Goal: Transaction & Acquisition: Purchase product/service

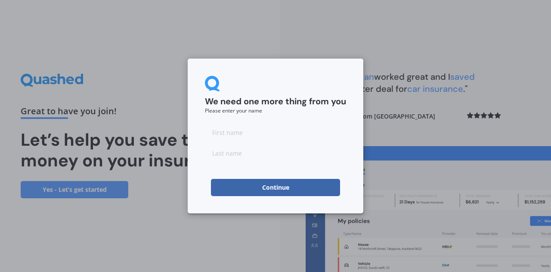
click at [268, 140] on input at bounding box center [275, 132] width 141 height 17
type input "Aren"
type input "[PERSON_NAME]"
click at [268, 184] on button "Continue" at bounding box center [275, 187] width 129 height 17
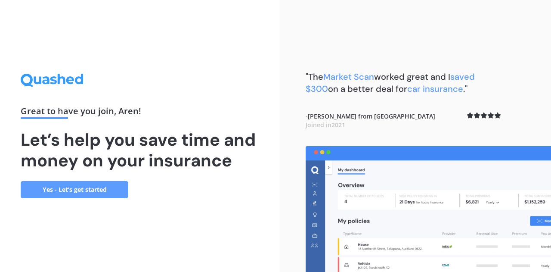
click at [102, 186] on link "Yes - Let’s get started" at bounding box center [75, 189] width 108 height 17
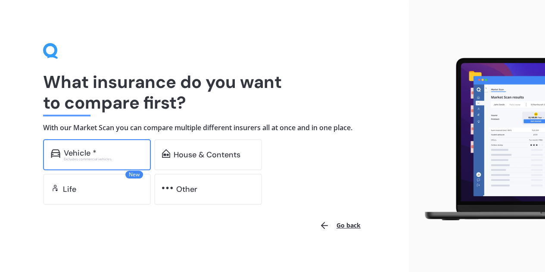
click at [113, 160] on div "Excludes commercial vehicles" at bounding box center [103, 158] width 79 height 3
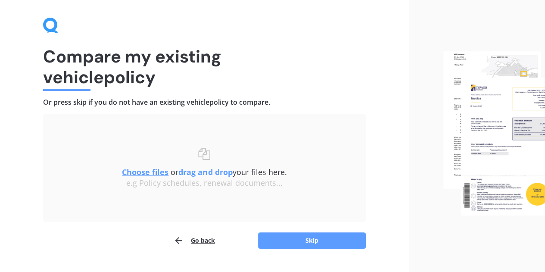
scroll to position [45, 0]
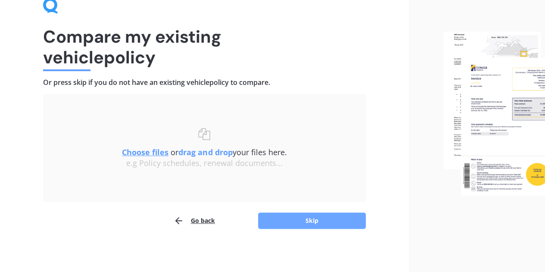
click at [285, 218] on button "Skip" at bounding box center [312, 220] width 108 height 16
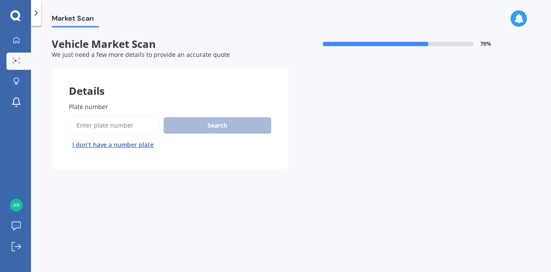
click at [130, 125] on input "Plate number" at bounding box center [114, 125] width 91 height 18
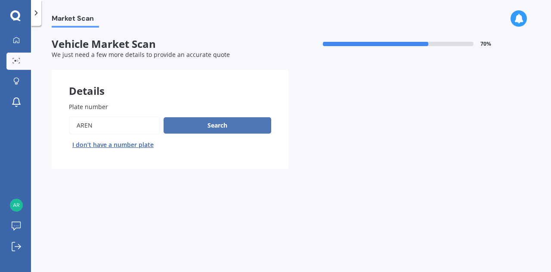
type input "AREN"
click at [195, 131] on button "Search" at bounding box center [218, 125] width 108 height 16
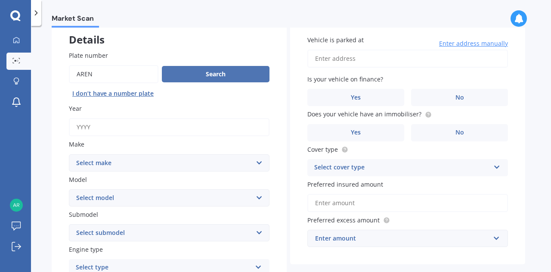
scroll to position [53, 0]
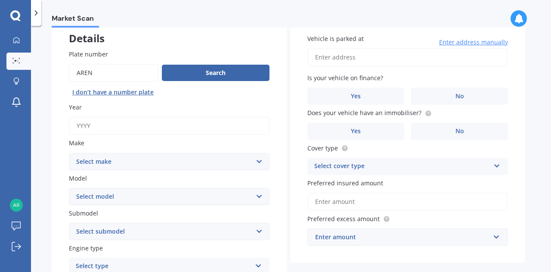
click at [173, 130] on input "Year" at bounding box center [169, 126] width 201 height 18
type input "2025"
click at [164, 168] on select "Select make AC ALFA ROMEO ASTON [PERSON_NAME] AUDI AUSTIN BEDFORD Bentley BMW B…" at bounding box center [169, 161] width 201 height 17
select select "HAVAL"
click at [69, 153] on select "Select make AC ALFA ROMEO ASTON [PERSON_NAME] AUDI AUSTIN BEDFORD Bentley BMW B…" at bounding box center [169, 161] width 201 height 17
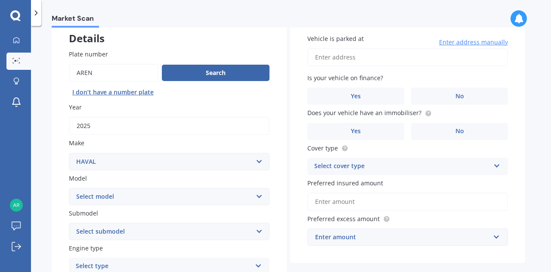
click at [152, 196] on select "Select model H2 H6 H9 Jolion" at bounding box center [169, 196] width 201 height 17
select select "JOLION"
click at [69, 188] on select "Select model H2 H6 H9 Jolion" at bounding box center [169, 196] width 201 height 17
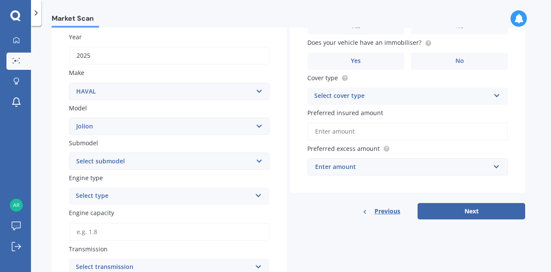
scroll to position [123, 0]
click at [148, 167] on select "Select submodel Lux 1.5 Premium 1.5 Ultra 1.5" at bounding box center [169, 160] width 201 height 17
select select "ULTRA 1.5"
click at [69, 152] on select "Select submodel Lux 1.5 Premium 1.5 Ultra 1.5" at bounding box center [169, 160] width 201 height 17
click at [162, 164] on select "Select submodel Lux 1.5 Premium 1.5 Ultra 1.5" at bounding box center [169, 160] width 201 height 17
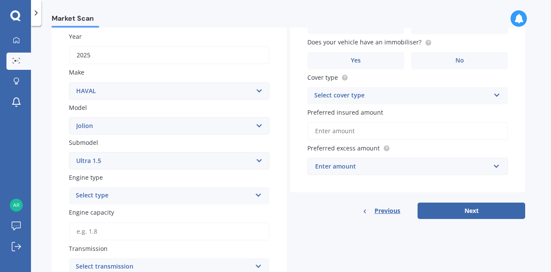
click at [69, 152] on select "Select submodel Lux 1.5 Premium 1.5 Ultra 1.5" at bounding box center [169, 160] width 201 height 17
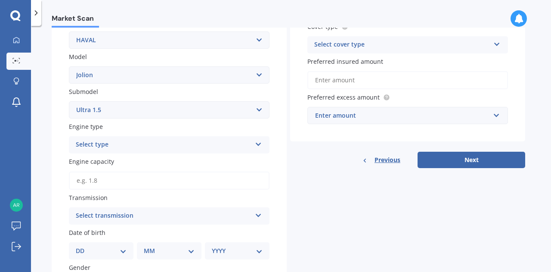
scroll to position [175, 0]
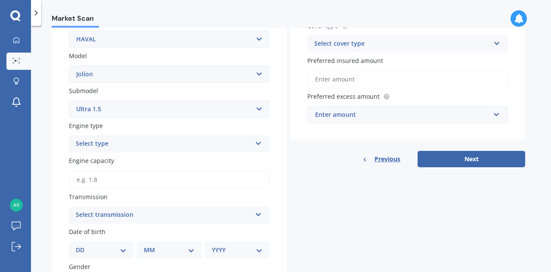
click at [158, 140] on div "Select type" at bounding box center [164, 144] width 176 height 10
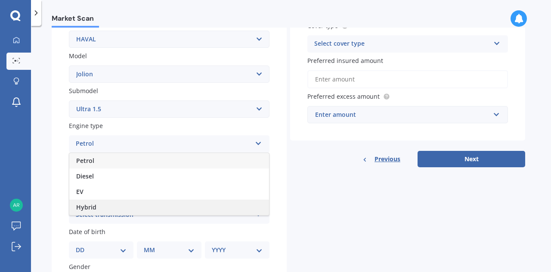
click at [139, 209] on div "Hybrid" at bounding box center [169, 206] width 200 height 15
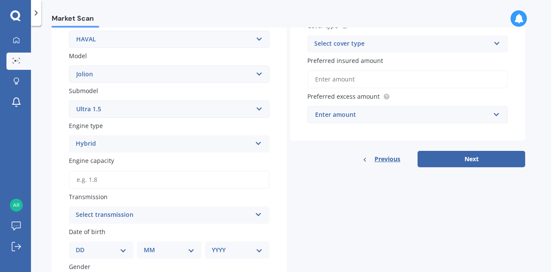
scroll to position [214, 0]
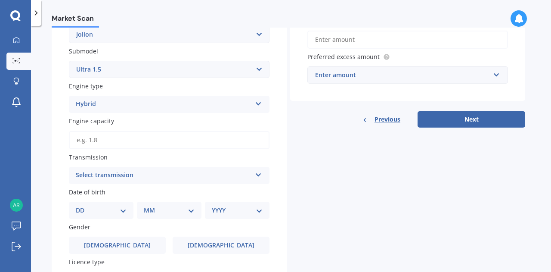
click at [137, 142] on input "Engine capacity" at bounding box center [169, 140] width 201 height 18
type input "1.5"
click at [166, 68] on select "Select submodel Lux 1.5 Premium 1.5 Ultra 1.5" at bounding box center [169, 69] width 201 height 17
click at [171, 52] on label "Submodel" at bounding box center [167, 50] width 197 height 9
click at [171, 61] on select "Select submodel Lux 1.5 Premium 1.5 Ultra 1.5" at bounding box center [169, 69] width 201 height 17
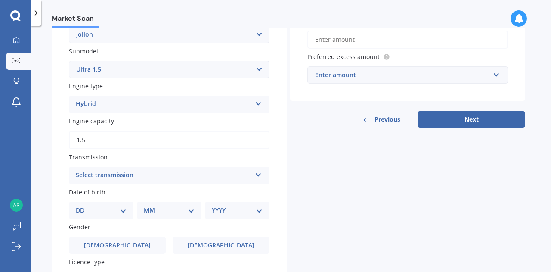
scroll to position [213, 0]
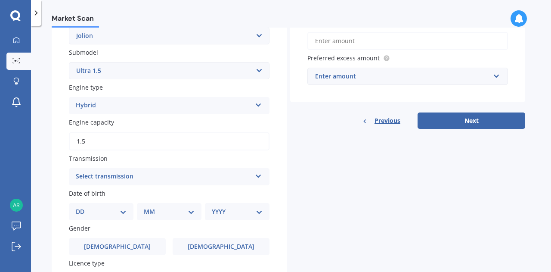
click at [246, 38] on select "Select model H2 H6 H9 Jolion" at bounding box center [169, 35] width 201 height 17
select select "H2"
click at [69, 27] on select "Select model H2 H6 H9 Jolion" at bounding box center [169, 35] width 201 height 17
select select
click at [219, 71] on select "Select submodel Lux 1.5 Premium 1.5 Ultra 1.5" at bounding box center [169, 70] width 201 height 17
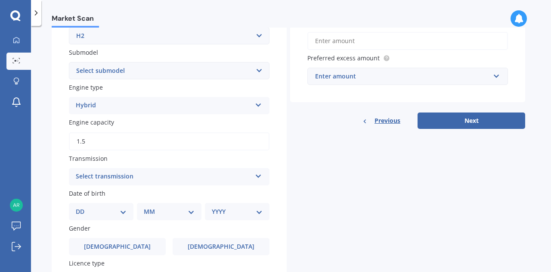
click at [213, 42] on select "Select model H2 H6 H9 Jolion" at bounding box center [169, 35] width 201 height 17
select select "JOLION"
click at [69, 27] on select "Select model H2 H6 H9 Jolion" at bounding box center [169, 35] width 201 height 17
click at [175, 68] on select "Select submodel Lux Premium" at bounding box center [169, 70] width 201 height 17
click at [182, 46] on div "Plate number Search I don’t have a number plate Year [DATE] Make Select make AC…" at bounding box center [169, 124] width 235 height 505
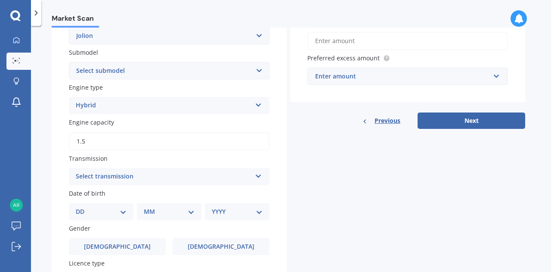
click at [173, 76] on select "Select submodel Lux Premium" at bounding box center [169, 70] width 201 height 17
select select "ULTRA 1.5"
click at [69, 62] on select "Select submodel Lux 1.5 Premium 1.5 Ultra 1.5" at bounding box center [169, 70] width 201 height 17
click at [336, 170] on div "Details Plate number Search I don’t have a number plate Year [DATE] Make Select…" at bounding box center [289, 116] width 474 height 521
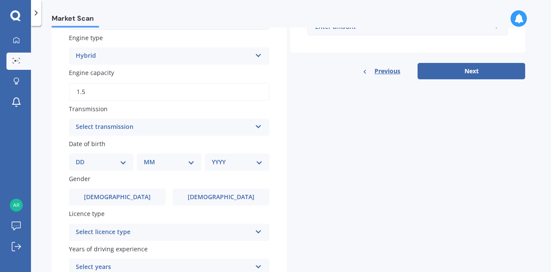
scroll to position [263, 0]
click at [118, 122] on div "Select transmission" at bounding box center [164, 126] width 176 height 10
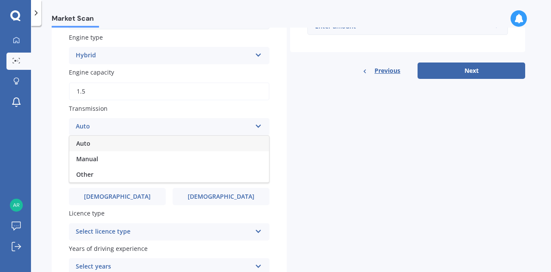
click at [116, 145] on div "Auto" at bounding box center [169, 143] width 200 height 15
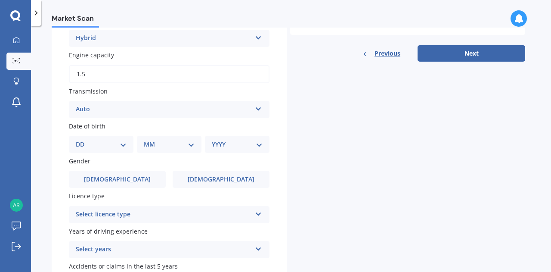
click at [102, 147] on select "DD 01 02 03 04 05 06 07 08 09 10 11 12 13 14 15 16 17 18 19 20 21 22 23 24 25 2…" at bounding box center [101, 143] width 51 height 9
select select "02"
click at [83, 140] on select "DD 01 02 03 04 05 06 07 08 09 10 11 12 13 14 15 16 17 18 19 20 21 22 23 24 25 2…" at bounding box center [101, 143] width 51 height 9
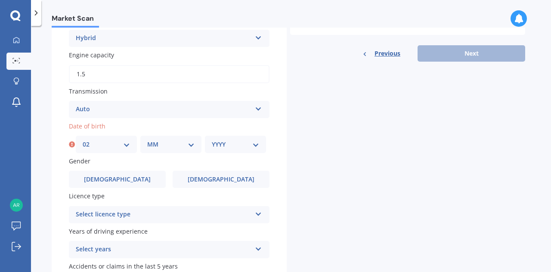
click at [163, 141] on select "MM 01 02 03 04 05 06 07 08 09 10 11 12" at bounding box center [170, 143] width 47 height 9
select select "06"
click at [147, 140] on select "MM 01 02 03 04 05 06 07 08 09 10 11 12" at bounding box center [170, 143] width 47 height 9
click at [220, 146] on select "YYYY 2025 2024 2023 2022 2021 2020 2019 2018 2017 2016 2015 2014 2013 2012 2011…" at bounding box center [235, 143] width 47 height 9
select select "1997"
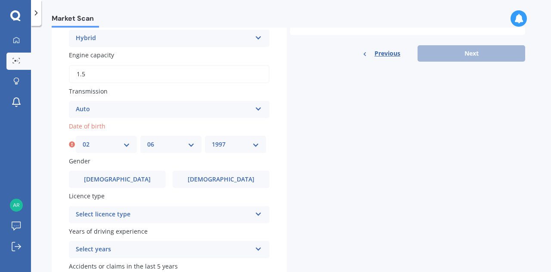
click at [212, 140] on select "YYYY 2025 2024 2023 2022 2021 2020 2019 2018 2017 2016 2015 2014 2013 2012 2011…" at bounding box center [235, 143] width 47 height 9
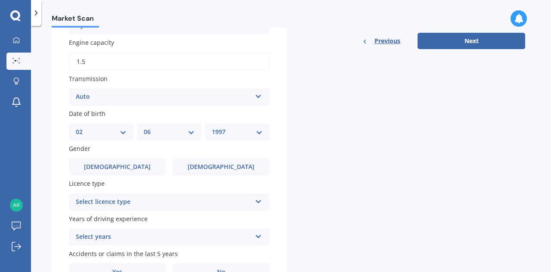
scroll to position [323, 0]
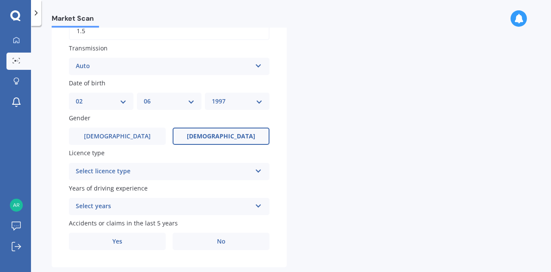
click at [251, 137] on label "[DEMOGRAPHIC_DATA]" at bounding box center [221, 135] width 97 height 17
click at [0, 0] on input "[DEMOGRAPHIC_DATA]" at bounding box center [0, 0] width 0 height 0
click at [200, 178] on div "Select licence type NZ Full NZ Restricted NZ Learners [GEOGRAPHIC_DATA] [GEOGRA…" at bounding box center [169, 171] width 201 height 17
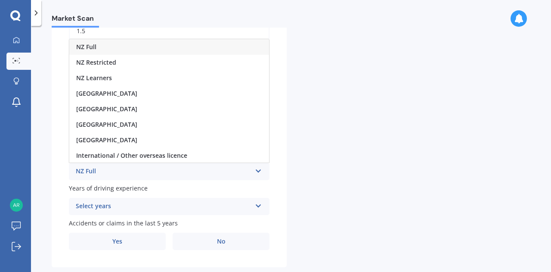
click at [215, 50] on div "NZ Full" at bounding box center [169, 46] width 200 height 15
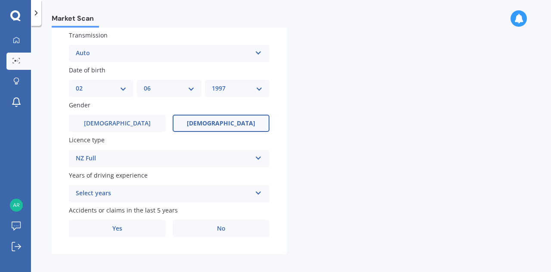
scroll to position [343, 0]
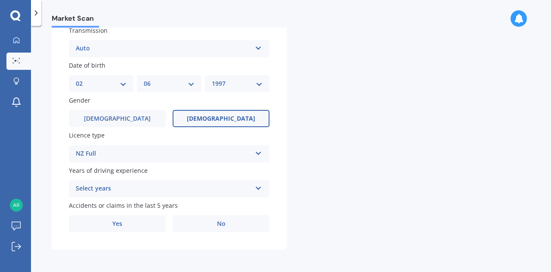
click at [236, 186] on div "Select years" at bounding box center [164, 188] width 176 height 10
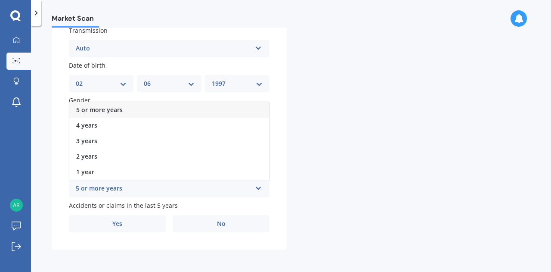
scroll to position [300, 0]
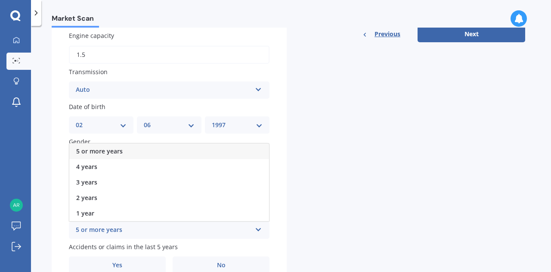
click at [182, 154] on div "5 or more years" at bounding box center [169, 150] width 200 height 15
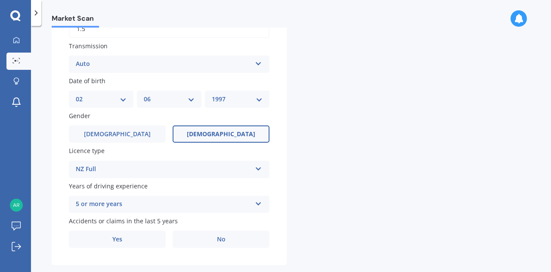
scroll to position [343, 0]
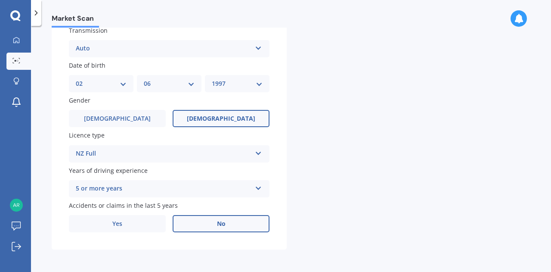
click at [233, 221] on label "No" at bounding box center [221, 223] width 97 height 17
click at [0, 0] on input "No" at bounding box center [0, 0] width 0 height 0
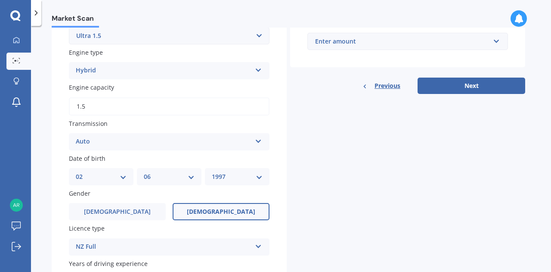
scroll to position [214, 0]
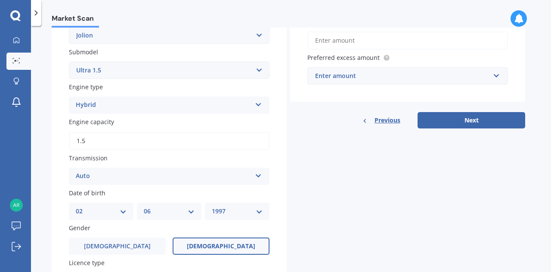
click at [367, 46] on input "Preferred insured amount" at bounding box center [407, 40] width 201 height 18
type input "$0"
click at [353, 76] on div "Enter amount" at bounding box center [402, 75] width 175 height 9
click at [391, 40] on input "$0" at bounding box center [407, 40] width 201 height 18
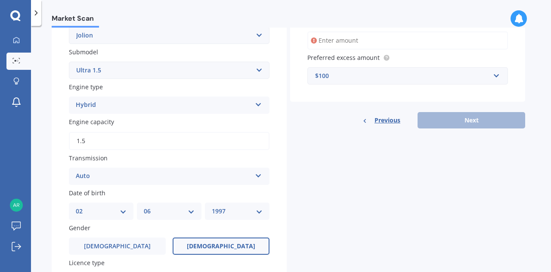
click at [362, 154] on div "Details Plate number Search I don’t have a number plate Year [DATE] Make Select…" at bounding box center [289, 116] width 474 height 521
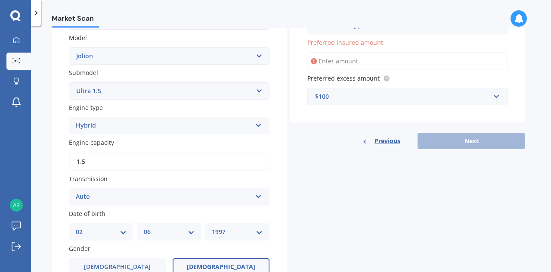
scroll to position [192, 0]
click at [370, 100] on div "$100" at bounding box center [402, 97] width 175 height 9
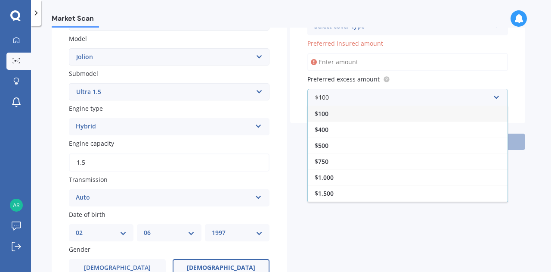
click at [367, 117] on div "$100" at bounding box center [408, 113] width 200 height 16
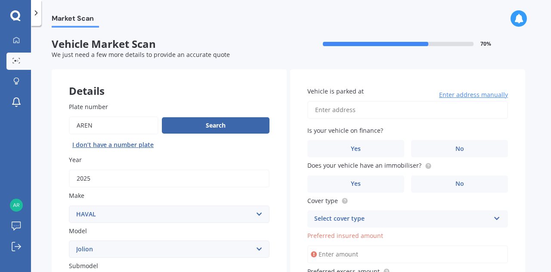
scroll to position [6, 0]
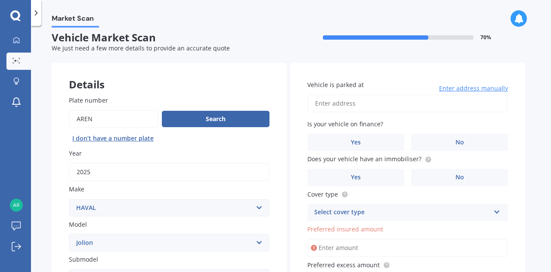
click at [373, 100] on input "Vehicle is parked at" at bounding box center [407, 103] width 201 height 18
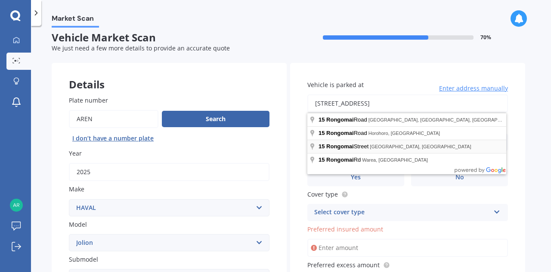
type input "[STREET_ADDRESS]"
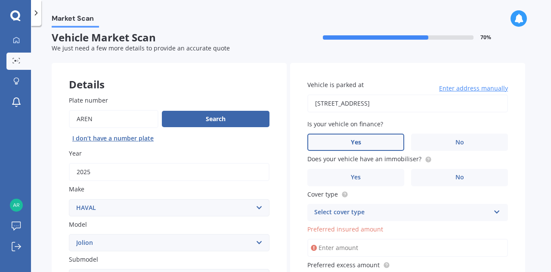
drag, startPoint x: 377, startPoint y: 146, endPoint x: 349, endPoint y: 143, distance: 28.5
click at [349, 143] on label "Yes" at bounding box center [355, 141] width 97 height 17
click at [0, 0] on input "Yes" at bounding box center [0, 0] width 0 height 0
click at [370, 178] on label "Yes" at bounding box center [355, 177] width 97 height 17
click at [0, 0] on input "Yes" at bounding box center [0, 0] width 0 height 0
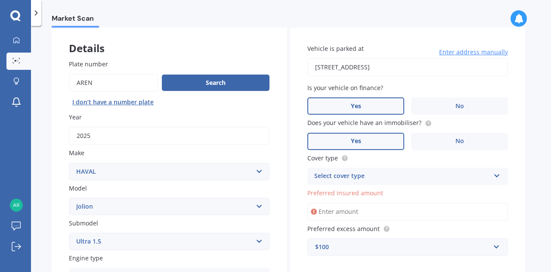
scroll to position [43, 0]
click at [426, 180] on div "Select cover type" at bounding box center [402, 175] width 176 height 10
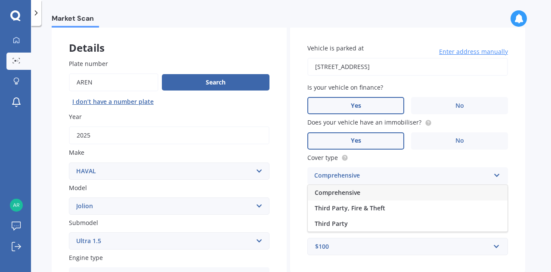
click at [414, 192] on div "Comprehensive" at bounding box center [408, 192] width 200 height 15
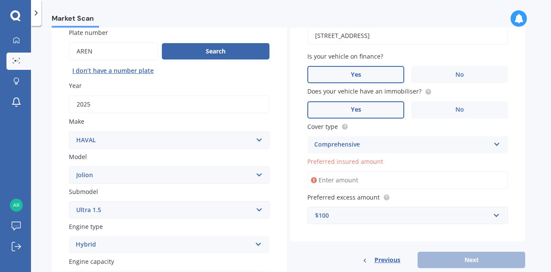
scroll to position [79, 0]
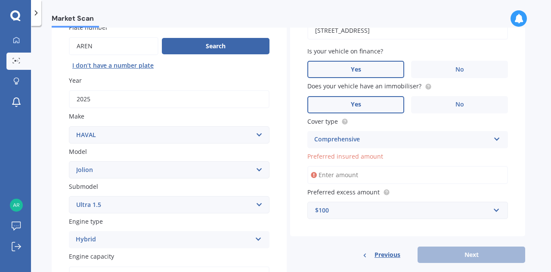
click at [407, 174] on input "Preferred insured amount" at bounding box center [407, 175] width 201 height 18
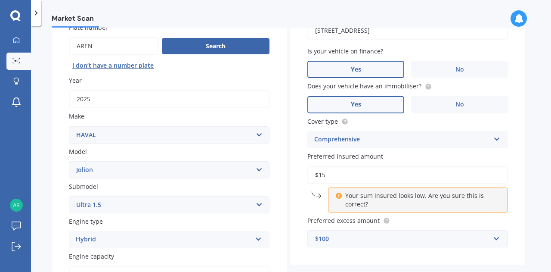
type input "$1"
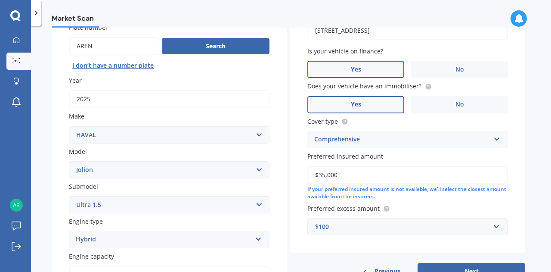
type input "$35,000"
click at [405, 200] on div "If your preferred insured amount is not available, we'll select the closest amo…" at bounding box center [407, 193] width 201 height 15
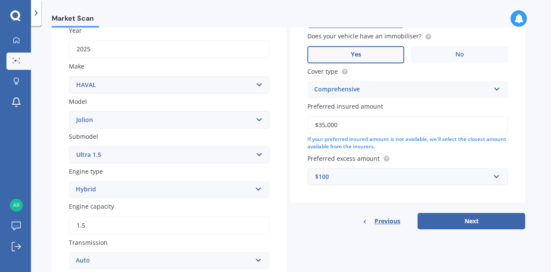
scroll to position [130, 0]
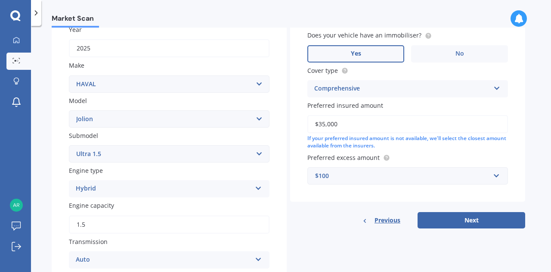
click at [401, 175] on div "$100" at bounding box center [402, 175] width 175 height 9
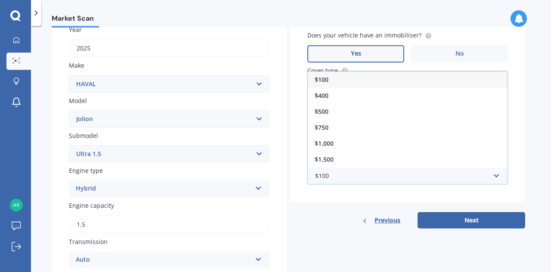
click at [417, 76] on div "$100" at bounding box center [408, 79] width 200 height 16
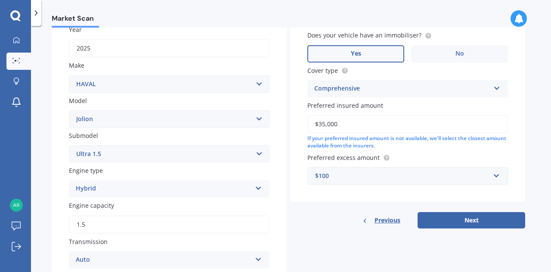
click at [369, 180] on div "$100" at bounding box center [402, 175] width 175 height 9
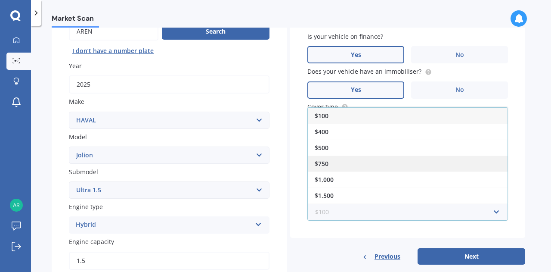
scroll to position [93, 0]
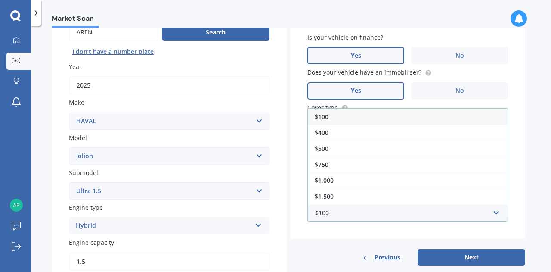
drag, startPoint x: 394, startPoint y: 111, endPoint x: 381, endPoint y: 111, distance: 12.5
click at [381, 111] on div "$100" at bounding box center [408, 116] width 200 height 16
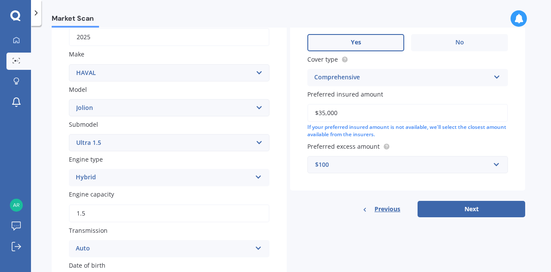
scroll to position [143, 0]
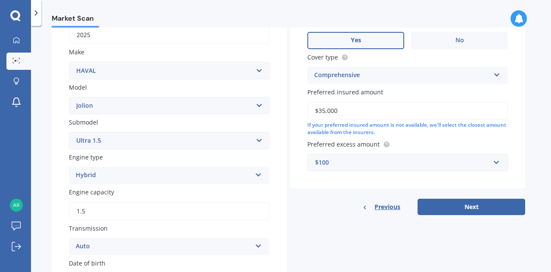
click at [370, 163] on div "$100" at bounding box center [402, 162] width 175 height 9
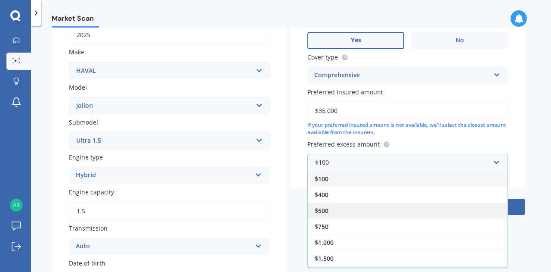
click at [352, 206] on div "$500" at bounding box center [408, 210] width 200 height 16
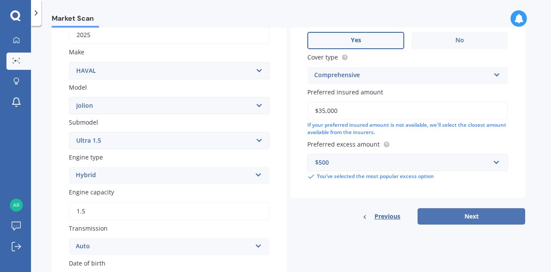
click at [455, 217] on button "Next" at bounding box center [472, 216] width 108 height 16
select select "02"
select select "06"
select select "1997"
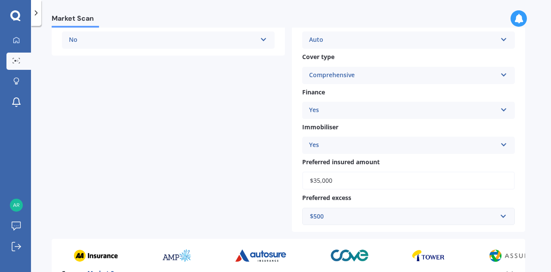
scroll to position [349, 0]
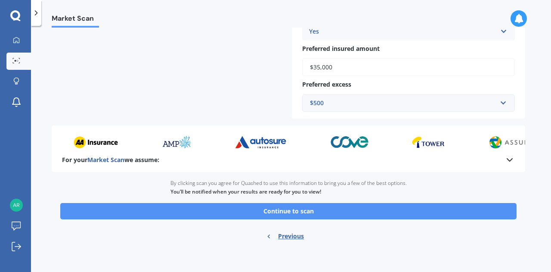
click at [341, 211] on button "Continue to scan" at bounding box center [288, 211] width 456 height 16
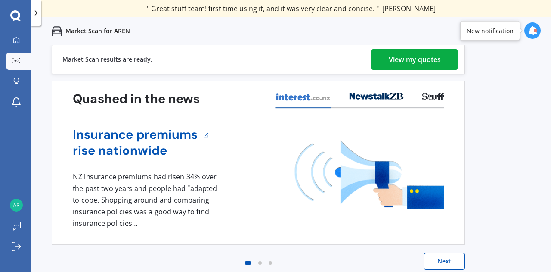
click at [420, 66] on div "View my quotes" at bounding box center [415, 59] width 52 height 21
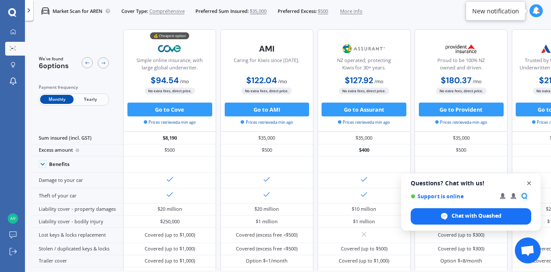
click at [530, 183] on span "Open chat" at bounding box center [529, 183] width 11 height 11
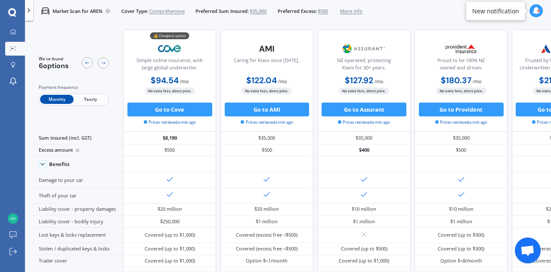
click at [413, 12] on div "Market Scan for AREN Cover Type: Comprehensive Preferred Sum Insured: $35,000 P…" at bounding box center [288, 11] width 526 height 22
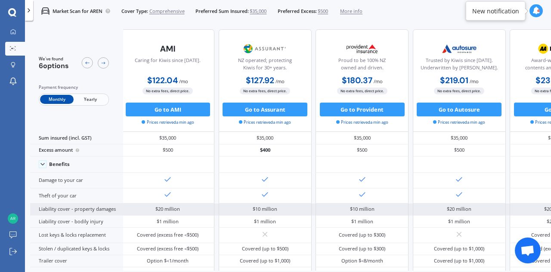
scroll to position [0, 124]
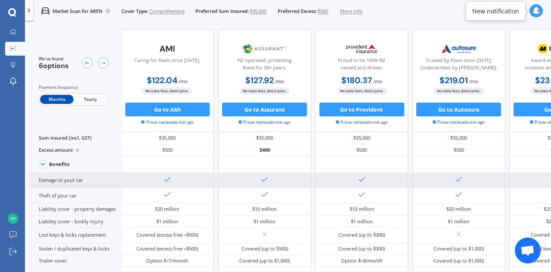
click at [411, 180] on div at bounding box center [313, 180] width 579 height 15
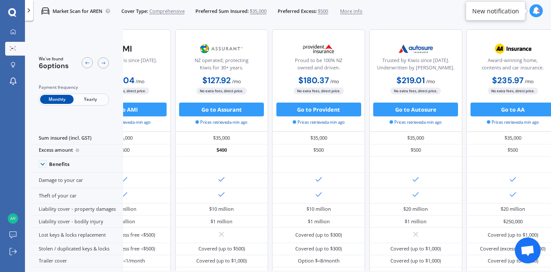
scroll to position [0, 193]
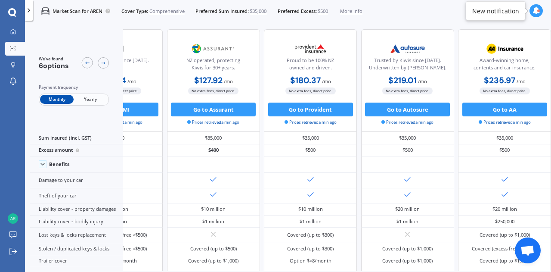
click at [97, 98] on span "Yearly" at bounding box center [91, 99] width 34 height 9
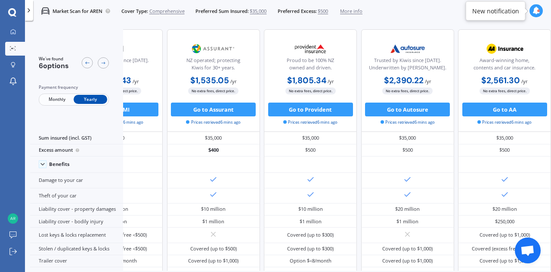
scroll to position [0, 0]
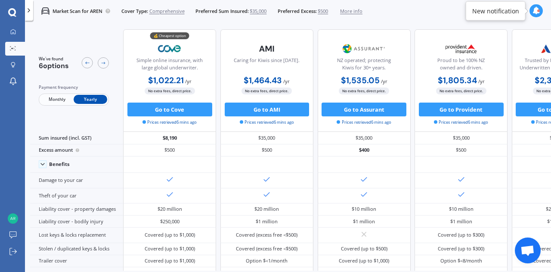
click at [399, 13] on div "Market Scan for AREN Cover Type: Comprehensive Preferred Sum Insured: $35,000 P…" at bounding box center [288, 11] width 526 height 22
click at [262, 9] on span "$35,000" at bounding box center [258, 11] width 17 height 7
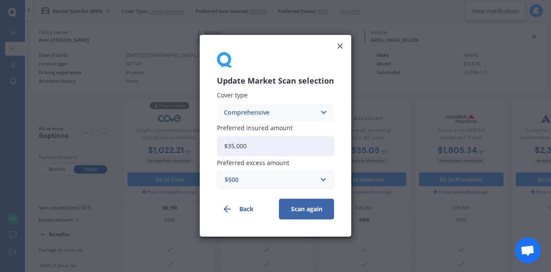
drag, startPoint x: 258, startPoint y: 142, endPoint x: 213, endPoint y: 147, distance: 46.0
click at [213, 147] on div "Update Market Scan selection Cover type Comprehensive Comprehensive Third Party…" at bounding box center [276, 135] width 152 height 201
type input "$40,990"
click at [312, 212] on button "Scan again" at bounding box center [306, 209] width 55 height 21
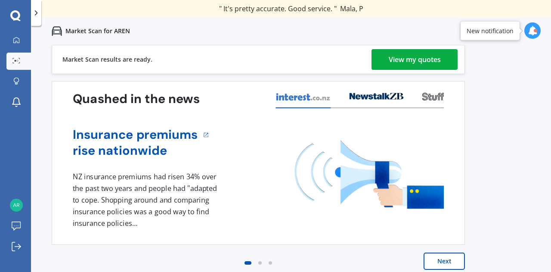
click at [443, 63] on link "View my quotes" at bounding box center [415, 59] width 86 height 21
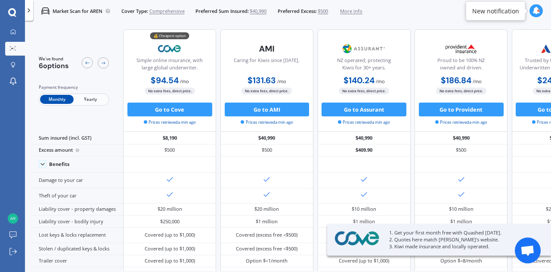
click at [418, 18] on div "Market Scan for AREN Cover Type: Comprehensive Preferred Sum Insured: $40,990 P…" at bounding box center [288, 11] width 526 height 22
click at [93, 98] on span "Yearly" at bounding box center [91, 99] width 34 height 9
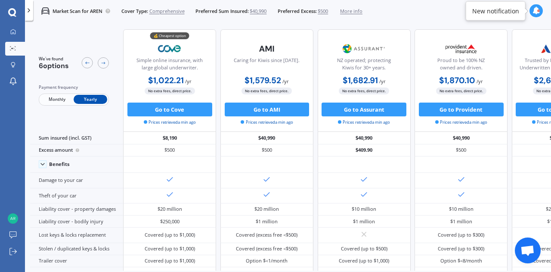
click at [396, 15] on div "Market Scan for AREN Cover Type: Comprehensive Preferred Sum Insured: $40,990 P…" at bounding box center [288, 11] width 526 height 22
click at [49, 103] on span "Monthly" at bounding box center [57, 99] width 34 height 9
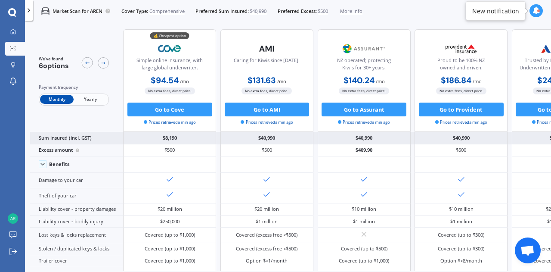
scroll to position [0, 193]
